Goal: Task Accomplishment & Management: Use online tool/utility

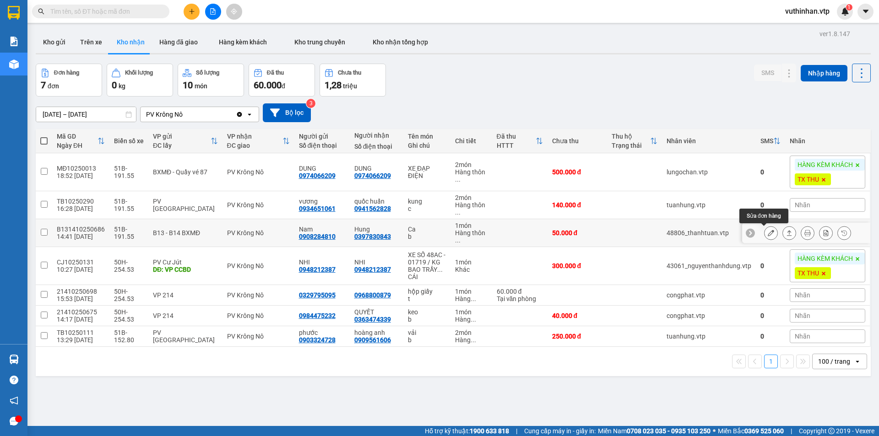
click at [764, 232] on button at bounding box center [770, 233] width 13 height 16
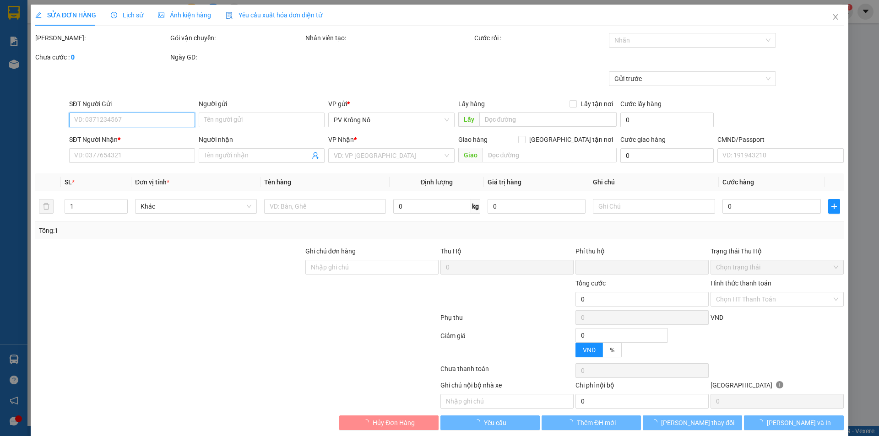
type input "2.500"
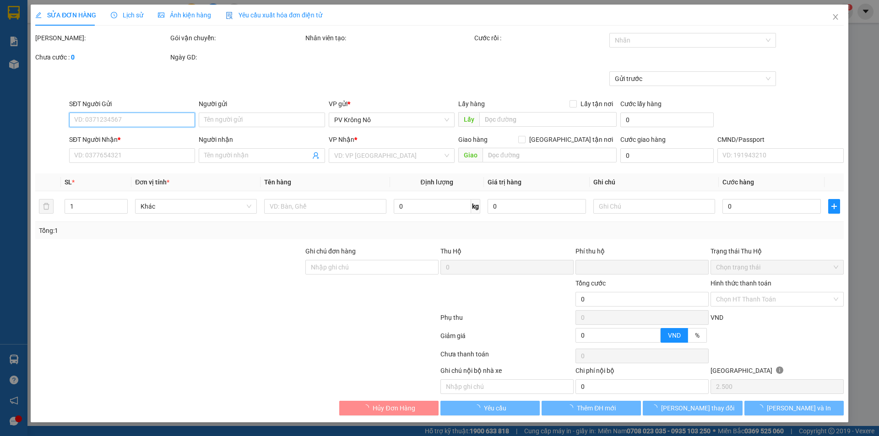
type input "0908284810"
type input "Nam"
type input "0397830843"
type input "Hung"
type input "0"
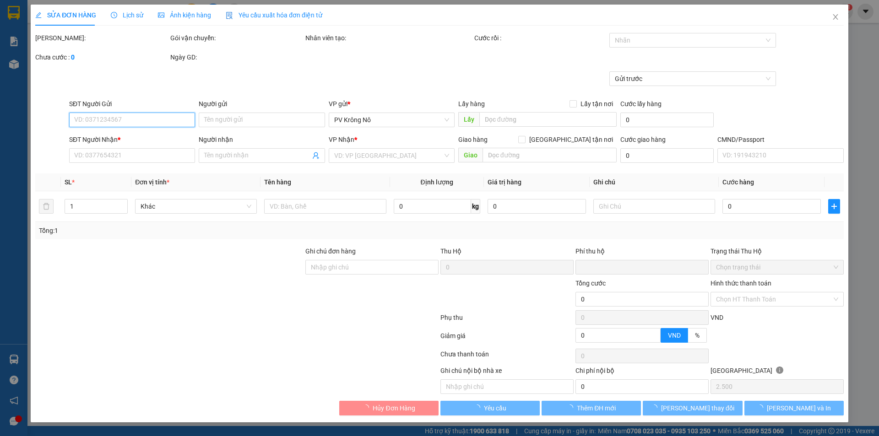
type input "50.000"
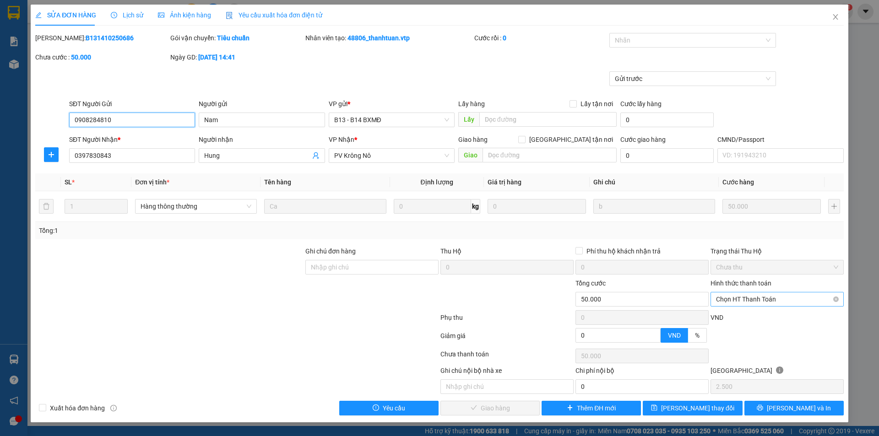
click at [758, 305] on span "Chọn HT Thanh Toán" at bounding box center [777, 299] width 122 height 14
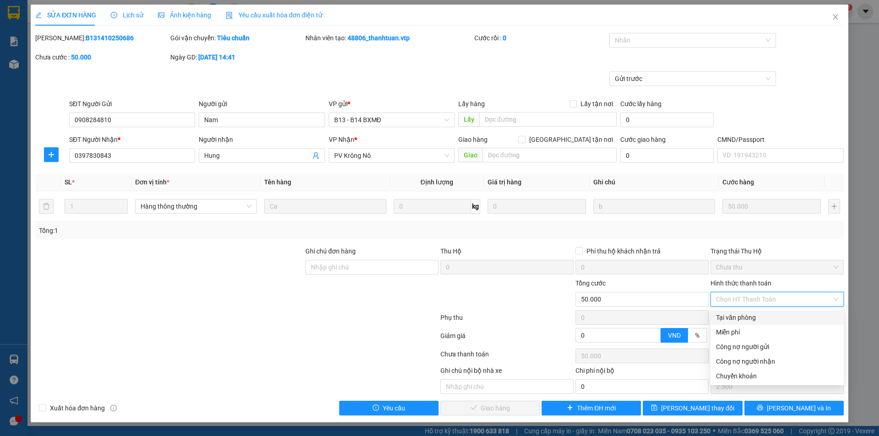
click at [739, 315] on div "Tại văn phòng" at bounding box center [777, 318] width 122 height 10
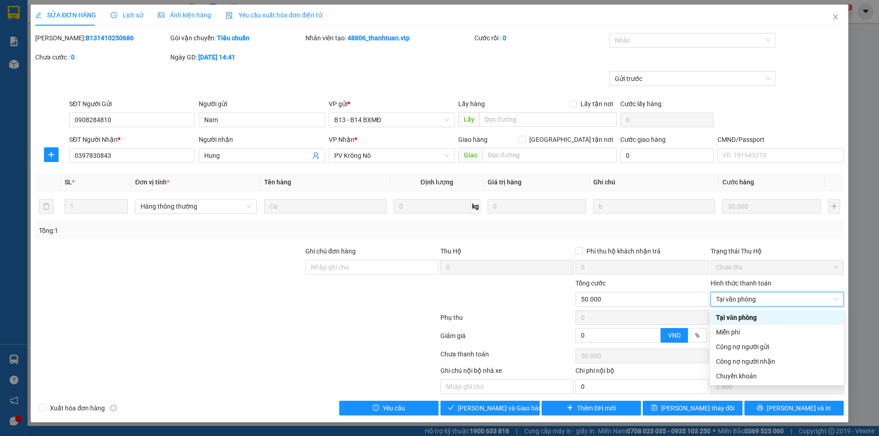
type input "0"
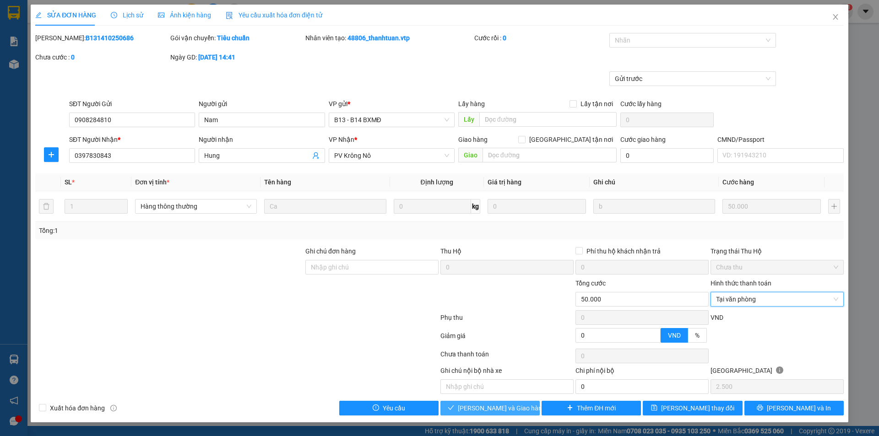
drag, startPoint x: 504, startPoint y: 407, endPoint x: 511, endPoint y: 396, distance: 13.1
click at [504, 406] on span "[PERSON_NAME] và Giao hàng" at bounding box center [502, 408] width 88 height 10
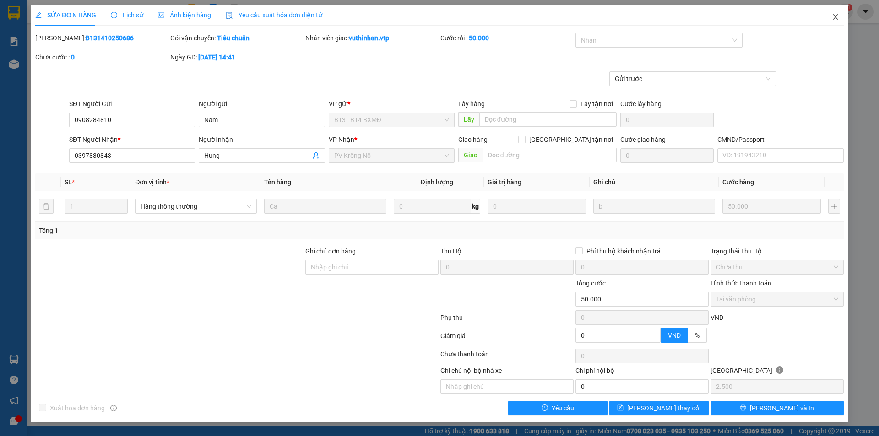
click at [829, 17] on span "Close" at bounding box center [835, 18] width 26 height 26
